Goal: Task Accomplishment & Management: Manage account settings

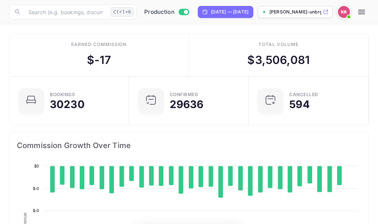
scroll to position [116, 170]
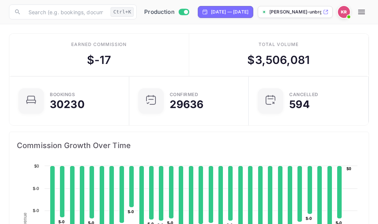
drag, startPoint x: 57, startPoint y: 60, endPoint x: 230, endPoint y: 150, distance: 195.5
click at [230, 150] on span "Commission Growth Over Time" at bounding box center [189, 146] width 344 height 12
click at [364, 12] on icon "button" at bounding box center [361, 12] width 7 height 4
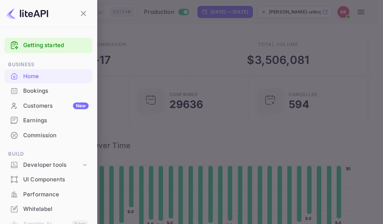
click at [37, 90] on div "Bookings" at bounding box center [56, 91] width 66 height 9
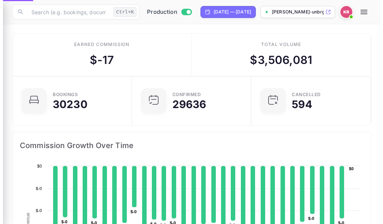
scroll to position [6, 6]
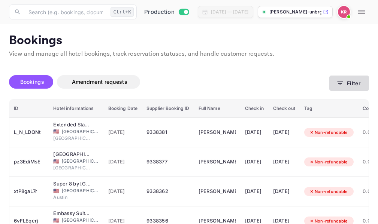
click at [339, 83] on icon "button" at bounding box center [340, 84] width 6 height 4
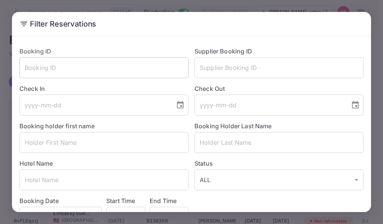
click at [40, 69] on input "text" at bounding box center [103, 67] width 169 height 21
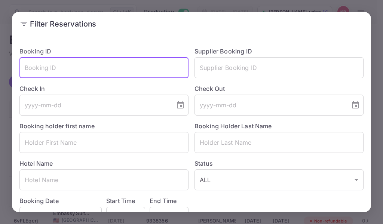
paste input "vFYXhCZWP"
click at [26, 70] on input "vFYXhCZWP" at bounding box center [103, 67] width 169 height 21
click at [60, 68] on input "vFYXhCZWP" at bounding box center [103, 67] width 169 height 21
click at [67, 69] on input "vFYXhCZWP" at bounding box center [103, 67] width 169 height 21
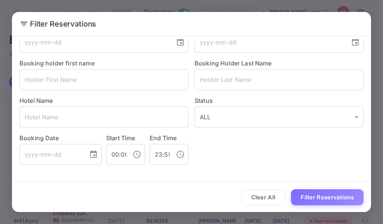
scroll to position [64, 0]
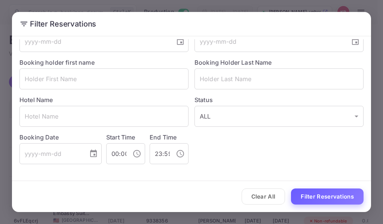
type input "vFYXhCZWP"
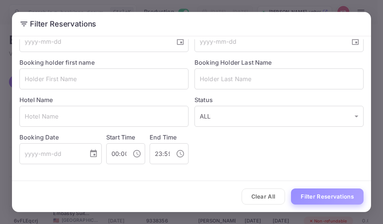
click at [305, 202] on button "Filter Reservations" at bounding box center [327, 197] width 73 height 16
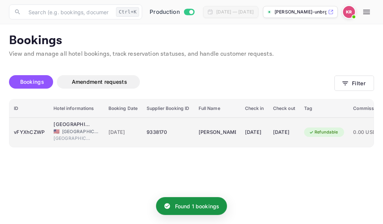
click at [129, 134] on span "[DATE]" at bounding box center [124, 132] width 30 height 8
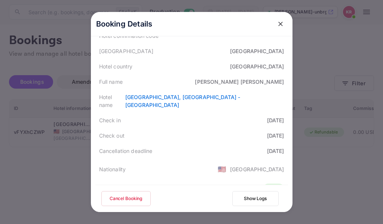
scroll to position [0, 0]
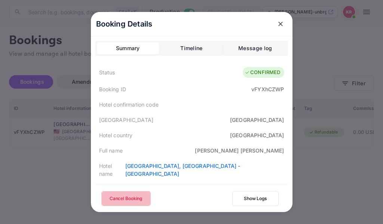
click at [121, 200] on button "Cancel Booking" at bounding box center [125, 198] width 49 height 15
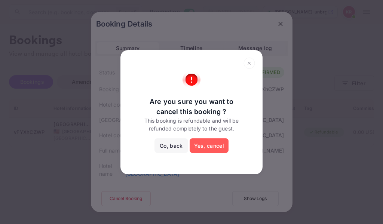
click at [211, 146] on button "Yes, cancel" at bounding box center [209, 146] width 39 height 15
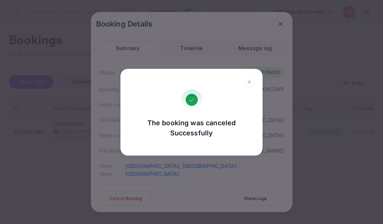
click at [247, 82] on icon at bounding box center [250, 81] width 12 height 11
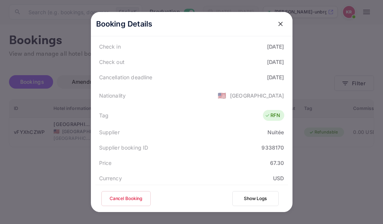
scroll to position [139, 0]
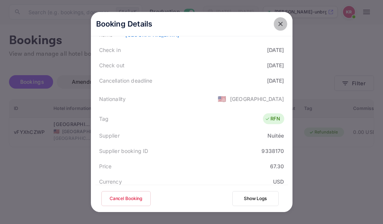
click at [279, 25] on icon "close" at bounding box center [281, 24] width 4 height 4
